Goal: Complete application form: Complete application form

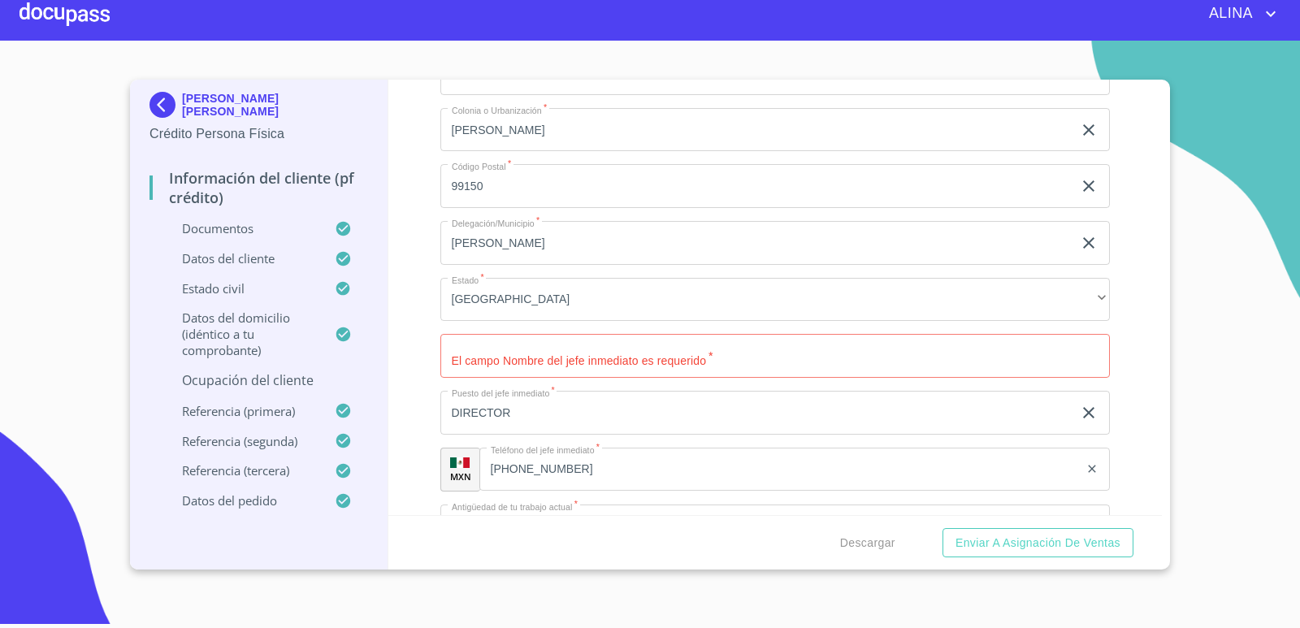
scroll to position [7652, 0]
click at [543, 371] on input "Documento de identificación.   *" at bounding box center [775, 359] width 670 height 44
type input "k"
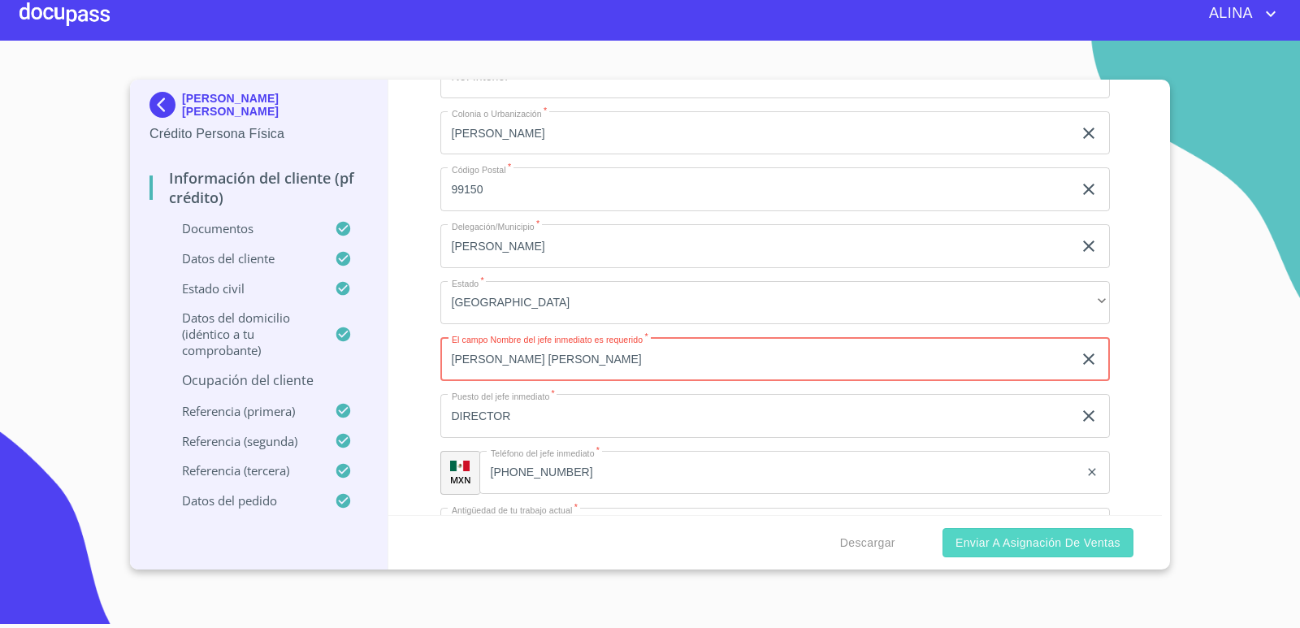
type input "[PERSON_NAME] [PERSON_NAME]"
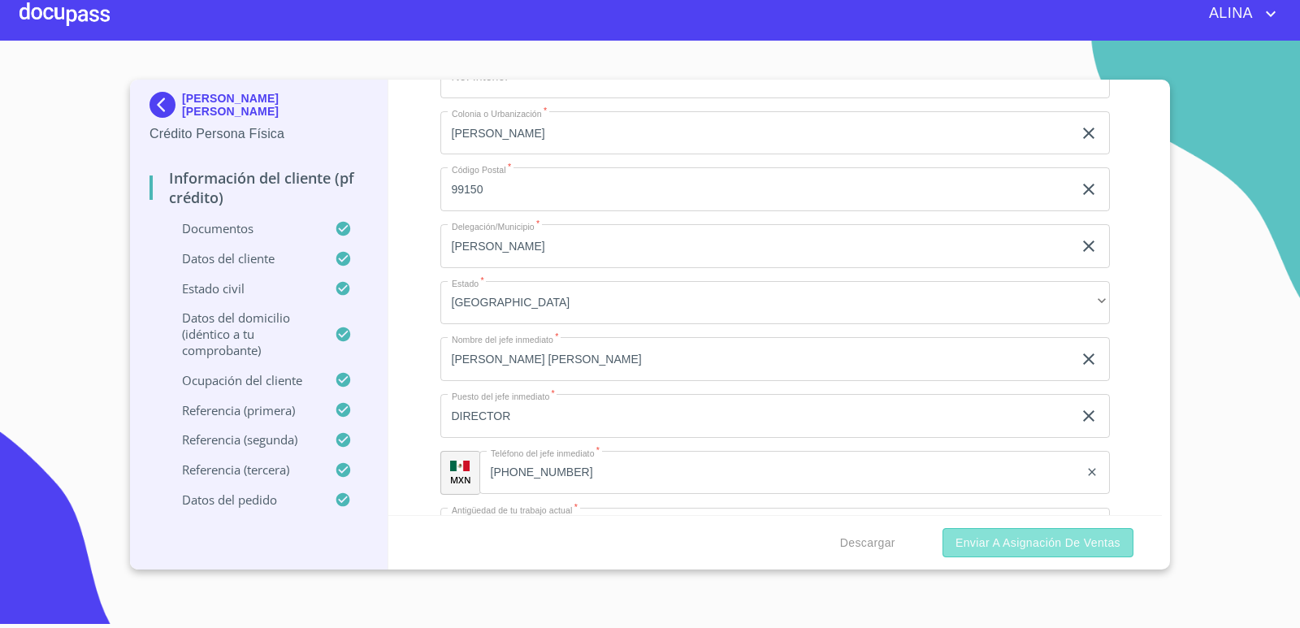
click at [1059, 547] on span "Enviar a Asignación de Ventas" at bounding box center [1037, 543] width 165 height 20
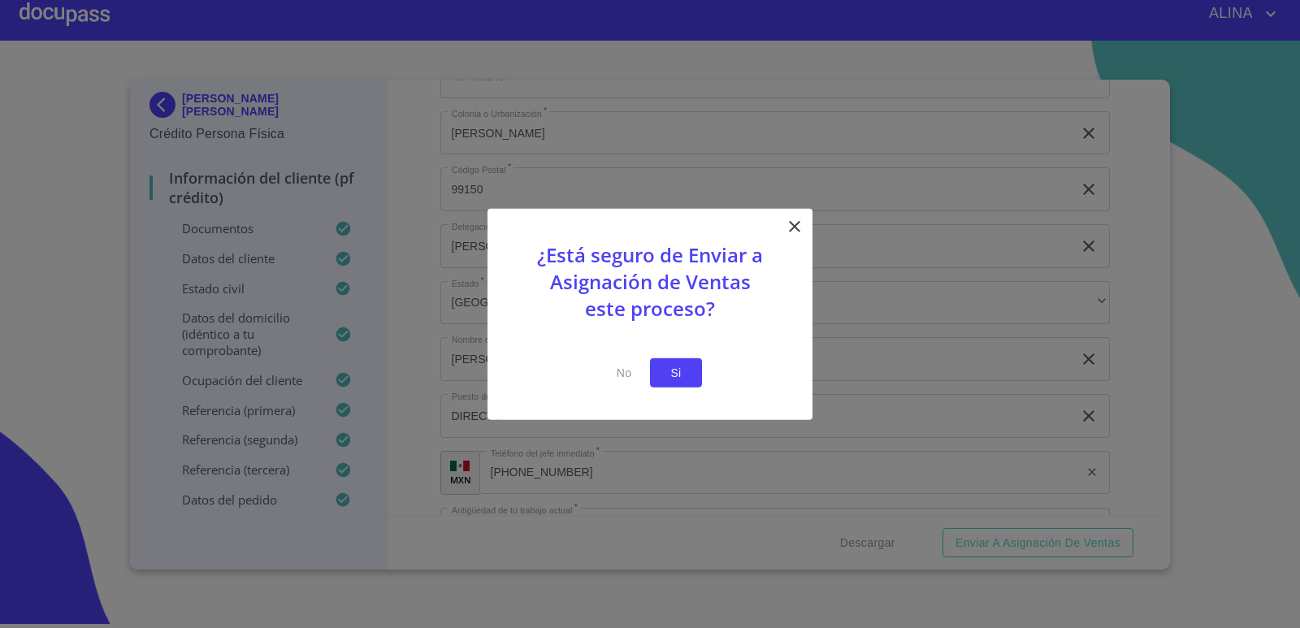
click at [681, 373] on span "Si" at bounding box center [676, 372] width 26 height 20
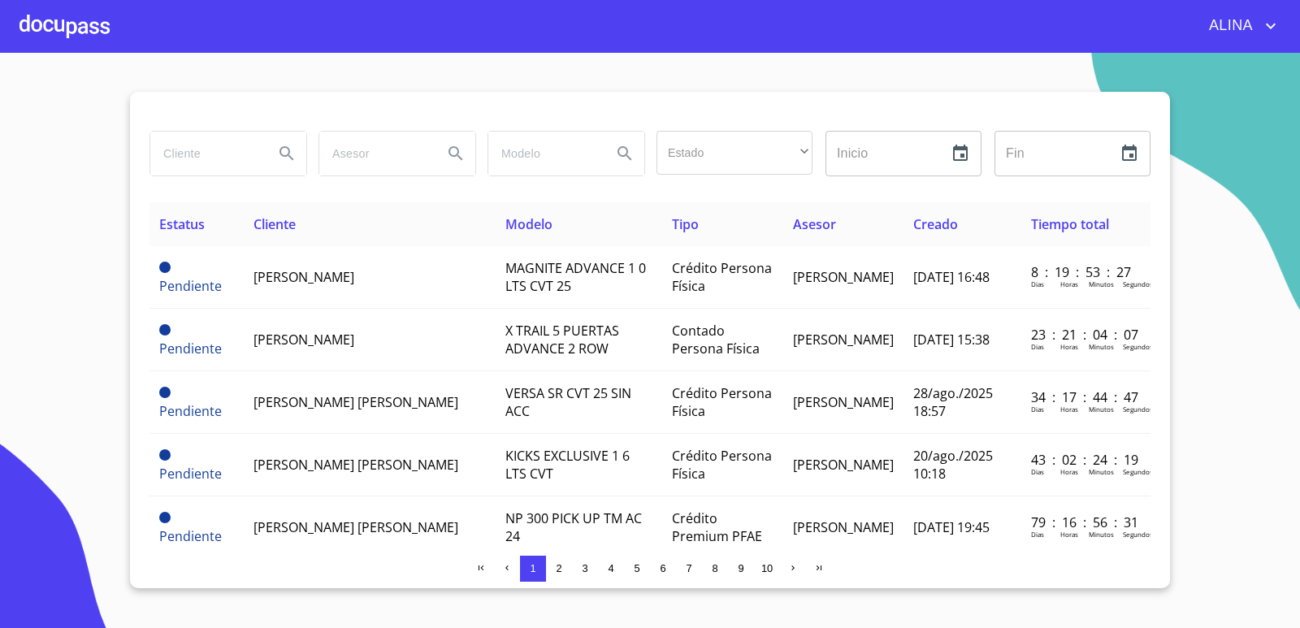
click at [56, 22] on div at bounding box center [64, 26] width 90 height 52
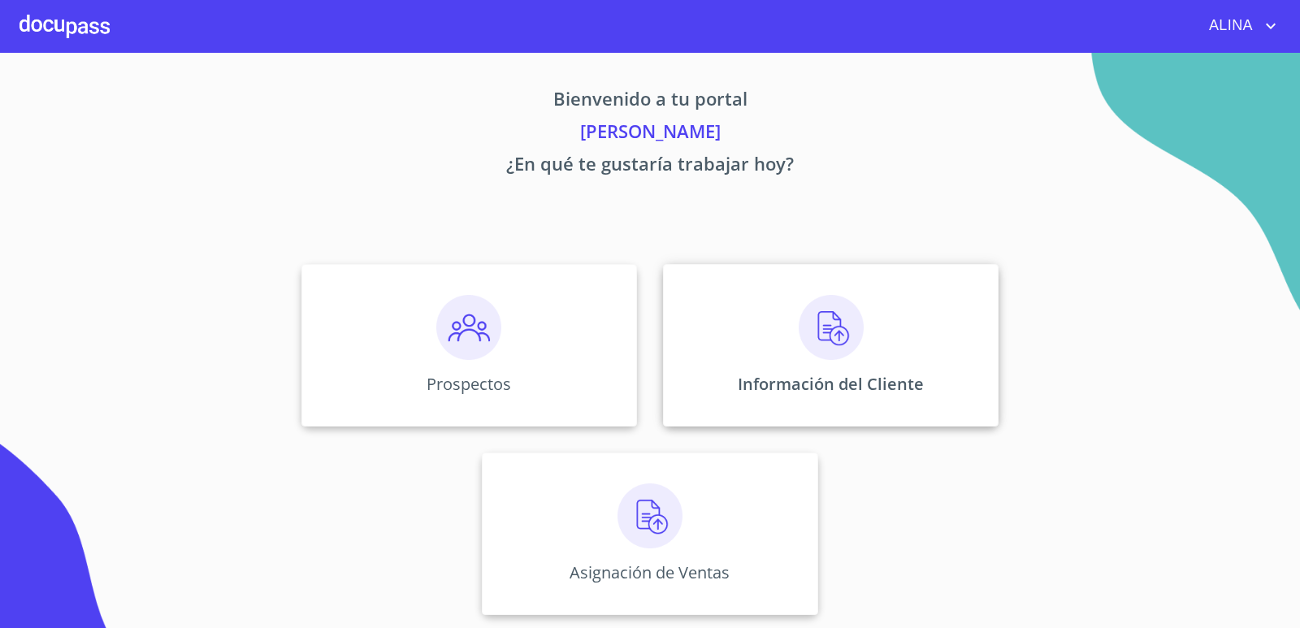
click at [761, 316] on div "Información del Cliente" at bounding box center [830, 345] width 335 height 162
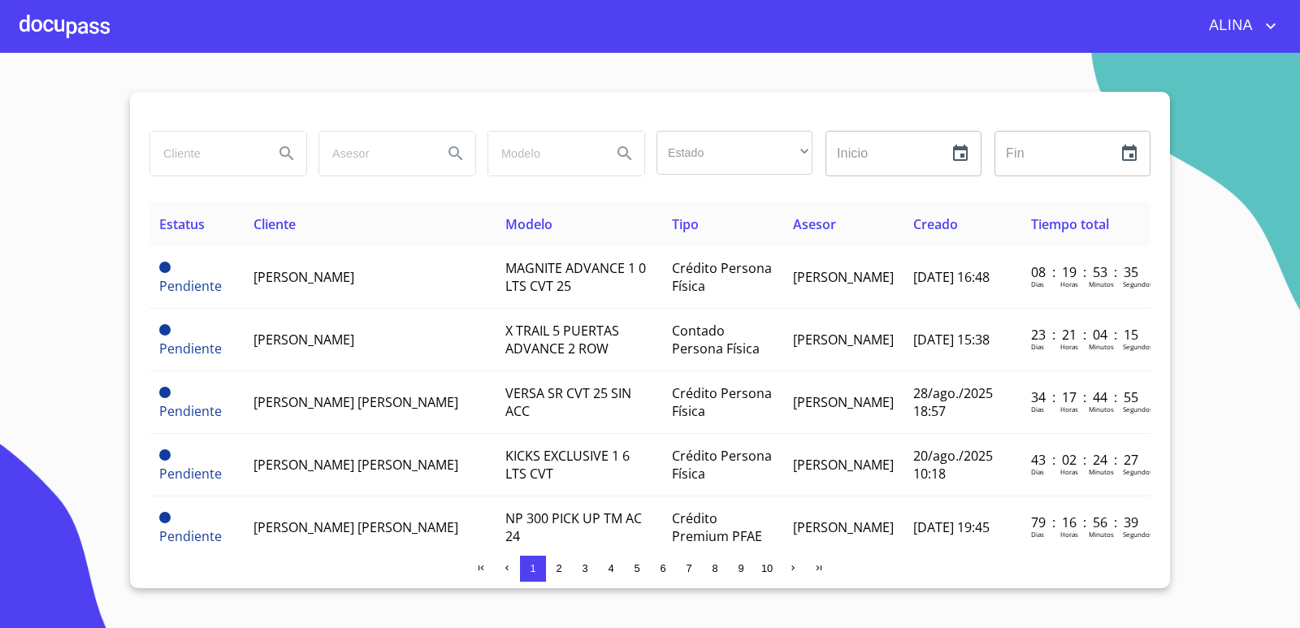
click at [206, 164] on input "search" at bounding box center [205, 154] width 110 height 44
type input "j"
type input "[PERSON_NAME]"
click at [292, 153] on icon "Search" at bounding box center [286, 153] width 19 height 19
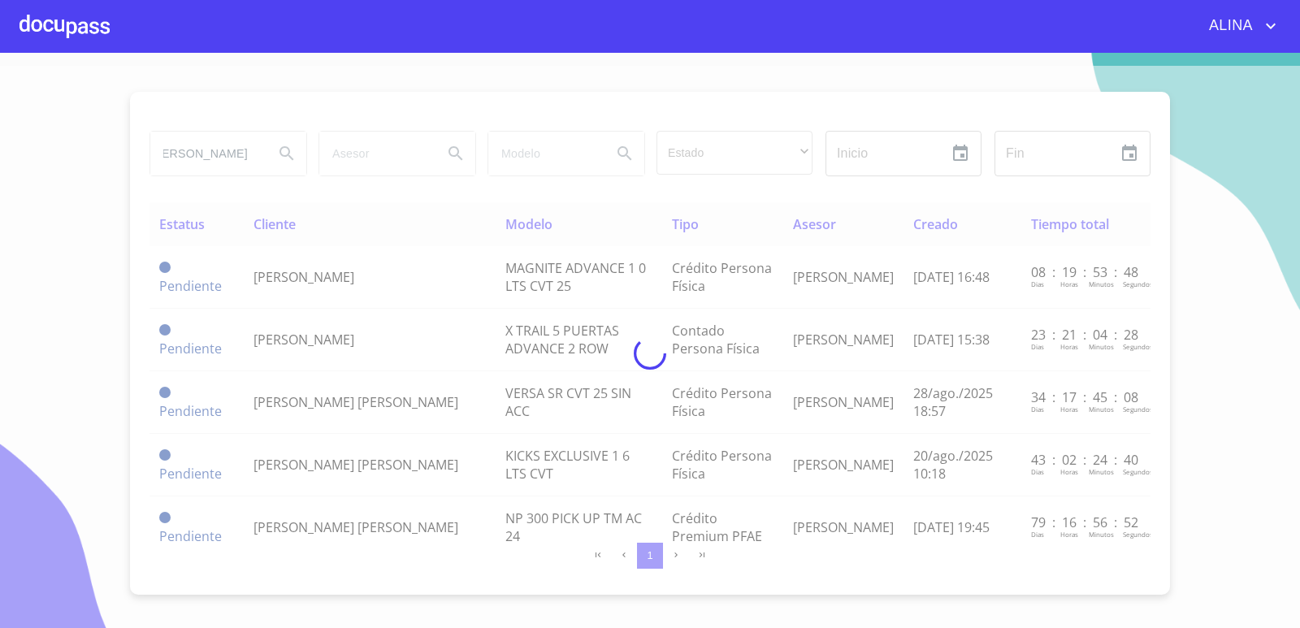
scroll to position [0, 0]
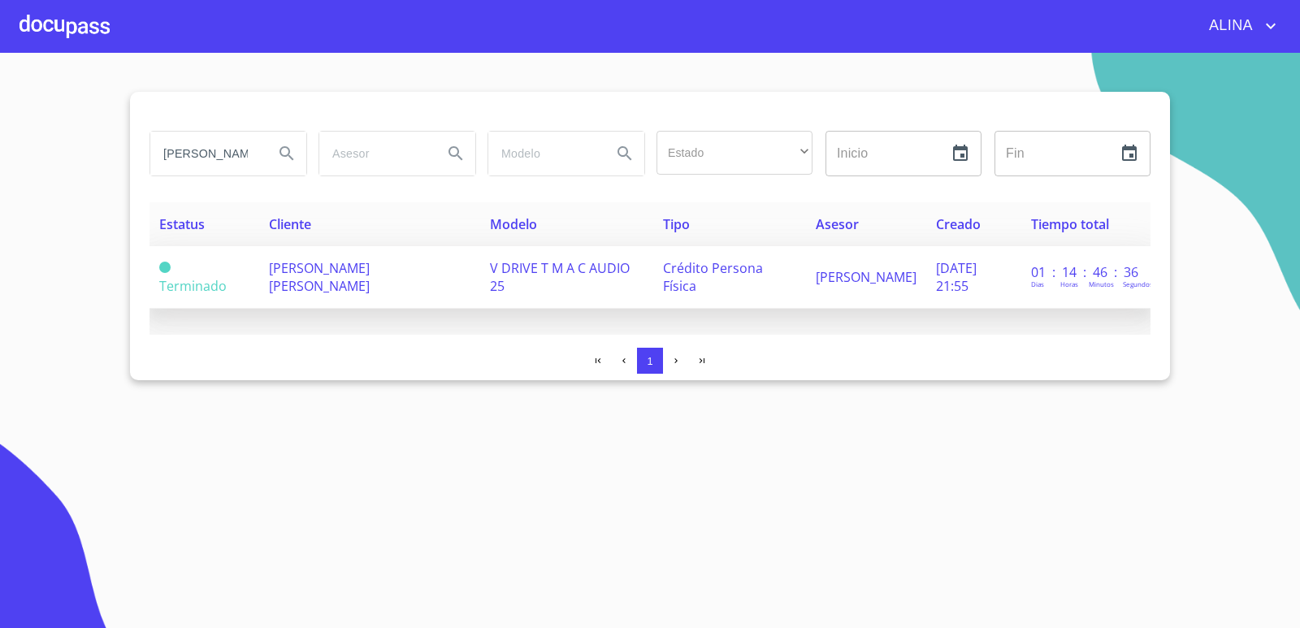
click at [316, 279] on span "[PERSON_NAME] [PERSON_NAME]" at bounding box center [319, 277] width 101 height 36
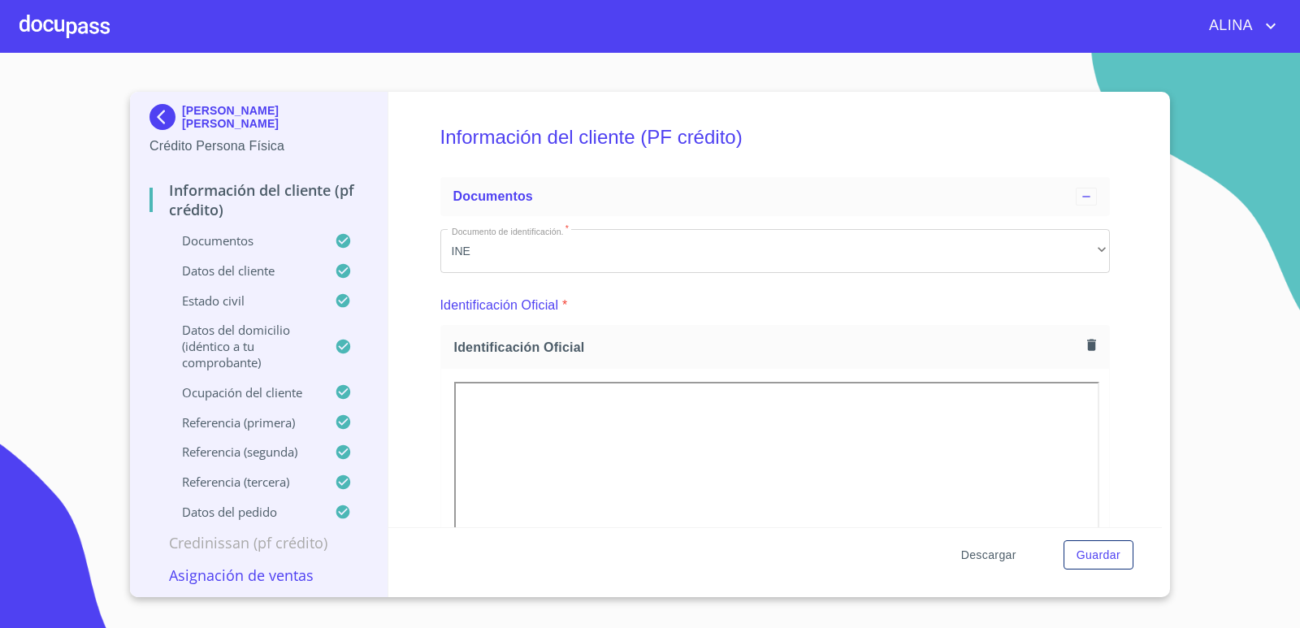
click at [981, 557] on span "Descargar" at bounding box center [988, 555] width 55 height 20
